Goal: Task Accomplishment & Management: Manage account settings

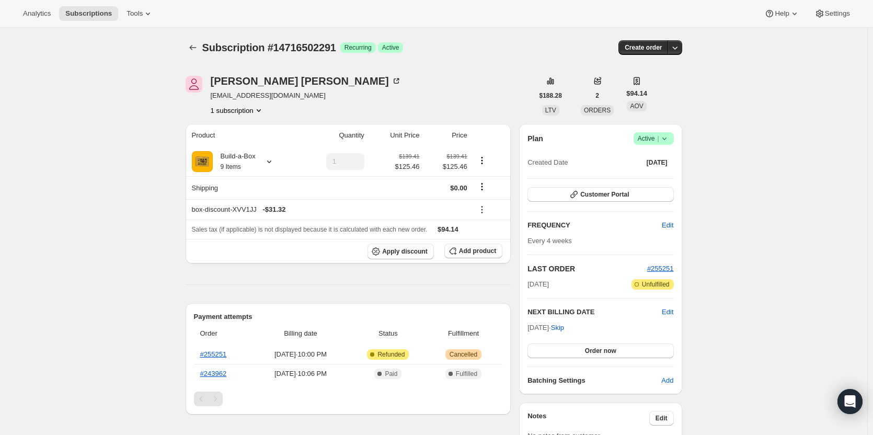
click at [645, 136] on span "Active |" at bounding box center [654, 138] width 32 height 10
click at [665, 175] on span "Cancel subscription" at bounding box center [656, 177] width 59 height 8
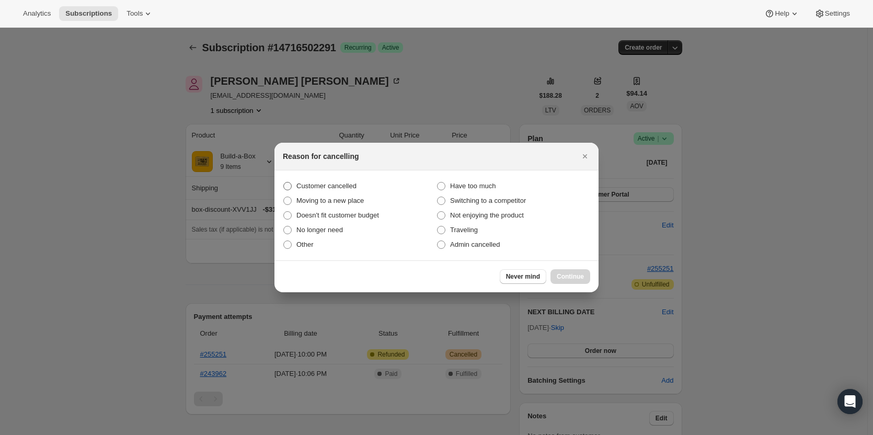
click at [347, 182] on span "Customer cancelled" at bounding box center [326, 186] width 60 height 8
click at [284, 182] on input "Customer cancelled" at bounding box center [283, 182] width 1 height 1
radio input "true"
click at [566, 271] on button "Continue" at bounding box center [571, 276] width 40 height 15
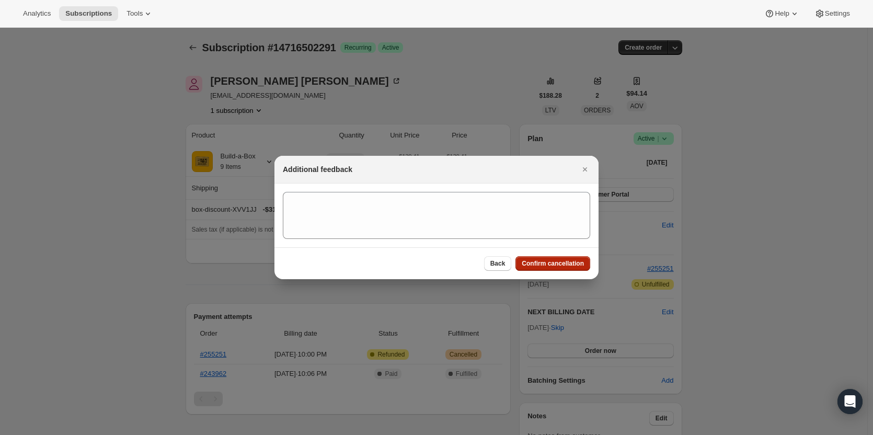
click at [564, 262] on span "Confirm cancellation" at bounding box center [553, 263] width 62 height 8
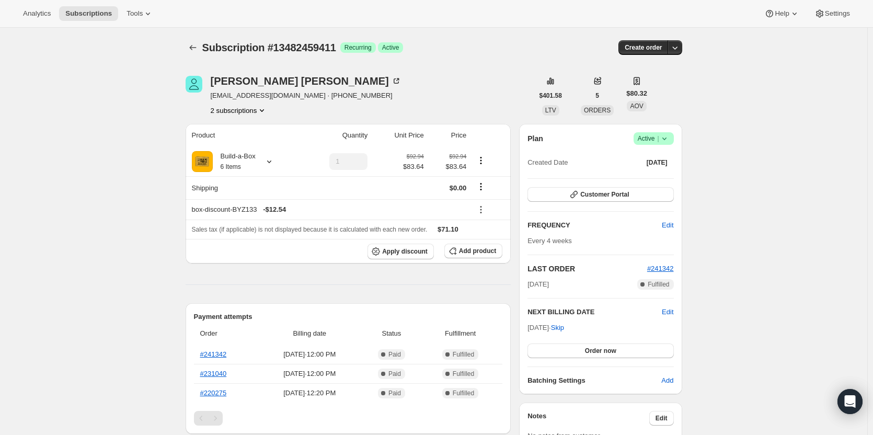
click at [234, 112] on button "2 subscriptions" at bounding box center [239, 110] width 57 height 10
click at [237, 144] on span "13794017555" at bounding box center [226, 148] width 42 height 8
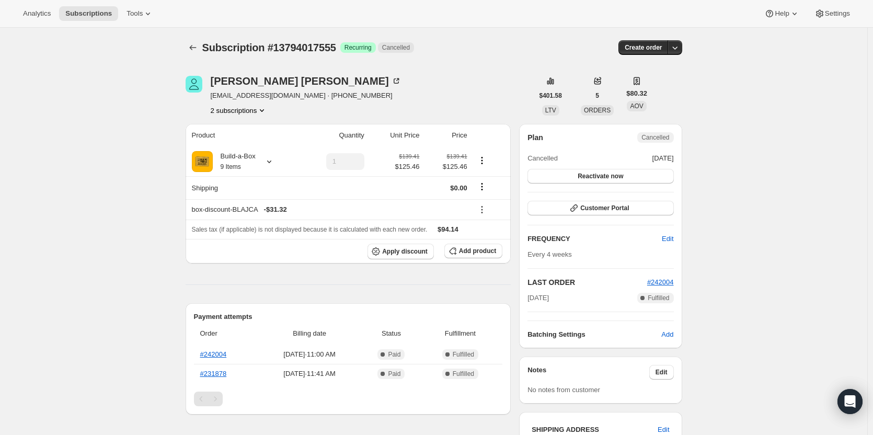
click at [240, 113] on button "2 subscriptions" at bounding box center [239, 110] width 57 height 10
click at [240, 128] on span "13482459411" at bounding box center [226, 130] width 42 height 8
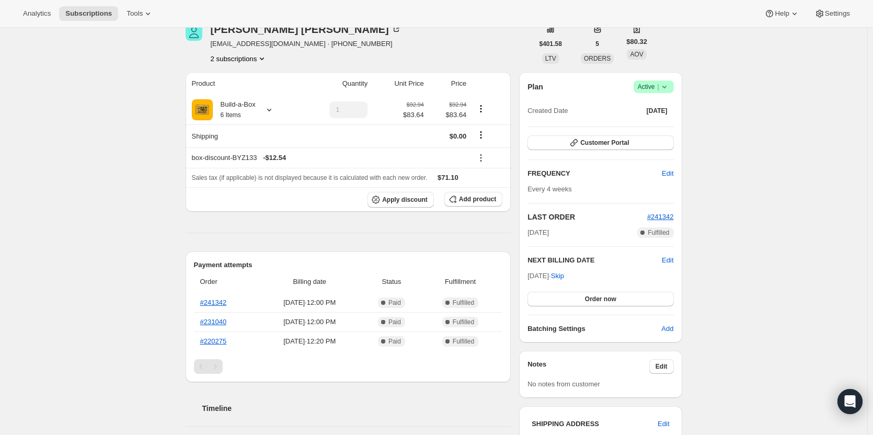
scroll to position [52, 0]
click at [669, 259] on span "Edit" at bounding box center [668, 260] width 12 height 10
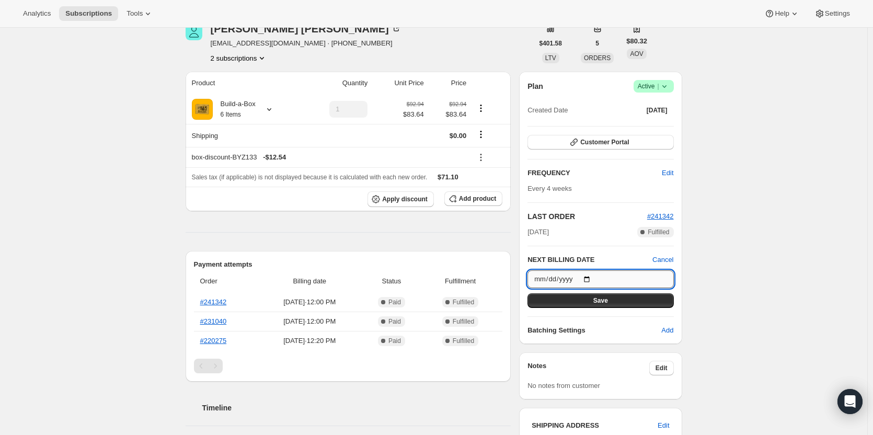
click at [589, 274] on input "2025-09-01" at bounding box center [601, 279] width 146 height 18
click at [590, 277] on input "2025-09-01" at bounding box center [601, 279] width 146 height 18
type input "2025-09-20"
click at [619, 303] on button "Save" at bounding box center [601, 300] width 146 height 15
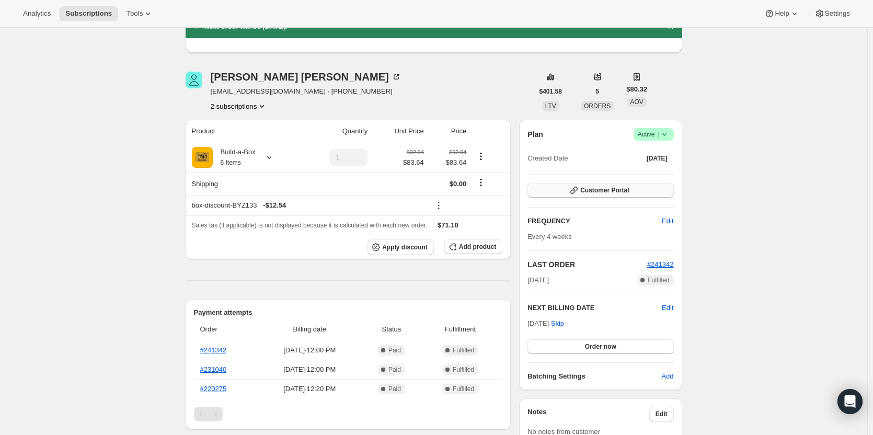
click at [598, 194] on span "Customer Portal" at bounding box center [604, 190] width 49 height 8
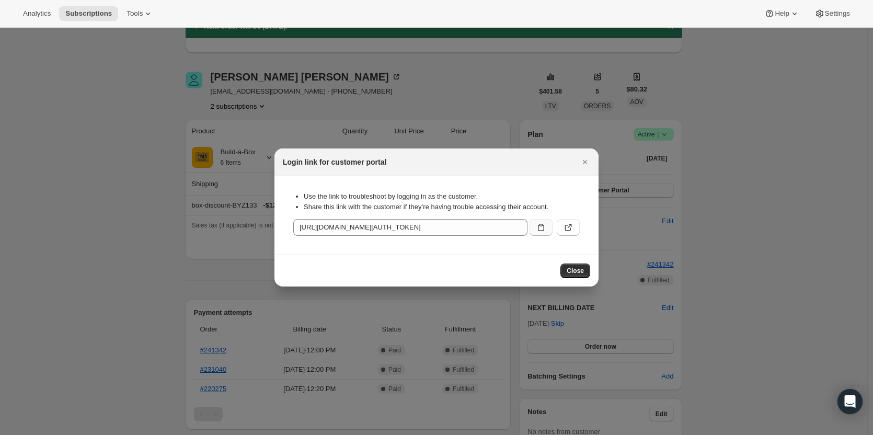
click at [544, 228] on icon ":rkv:" at bounding box center [541, 227] width 6 height 7
